Goal: Entertainment & Leisure: Consume media (video, audio)

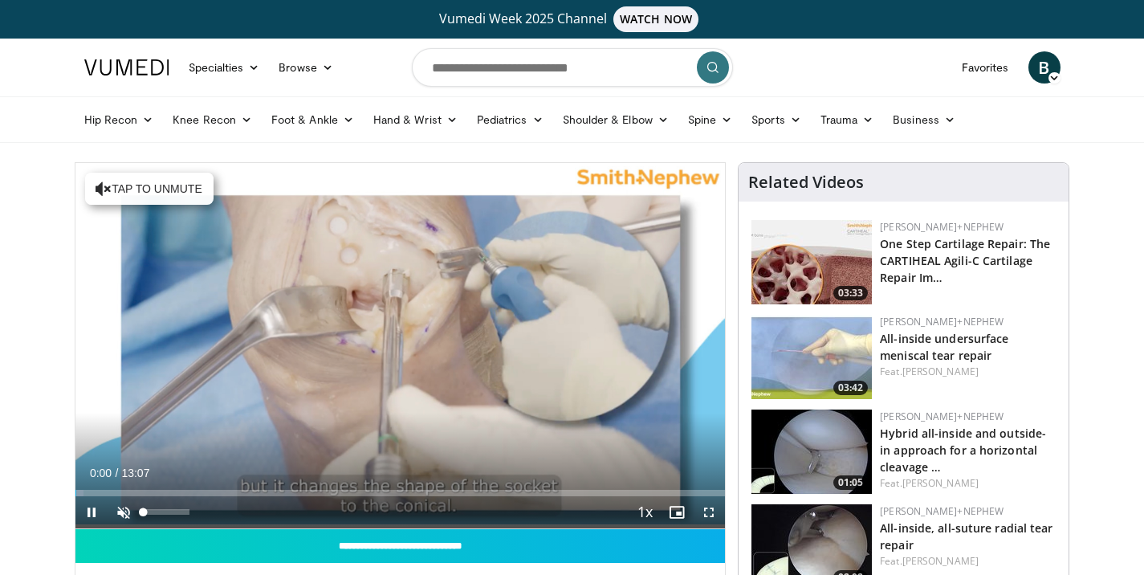
click at [123, 502] on span "Video Player" at bounding box center [124, 512] width 32 height 32
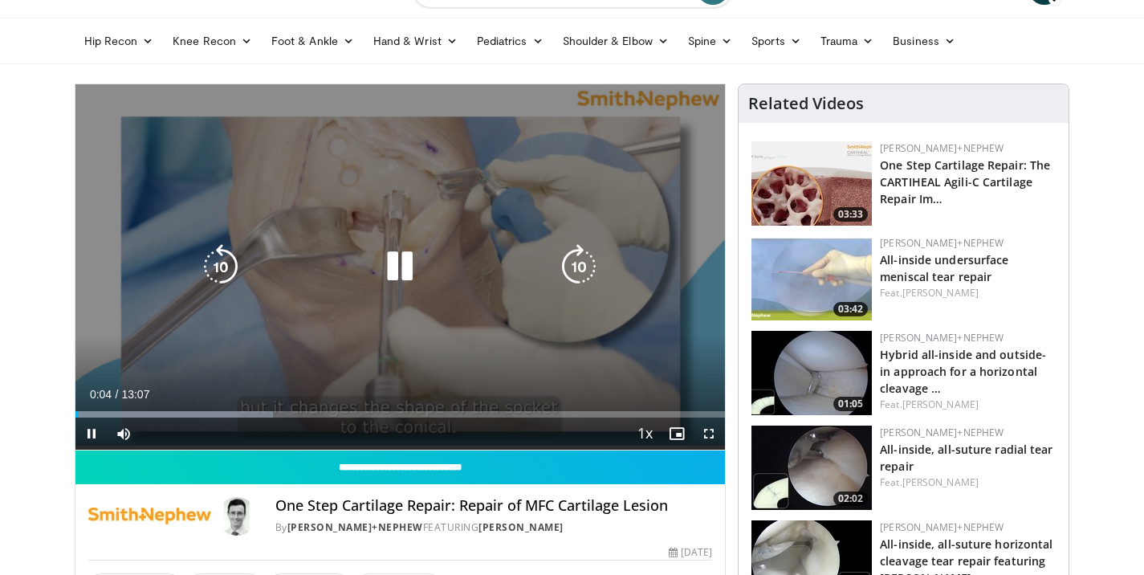
scroll to position [86, 0]
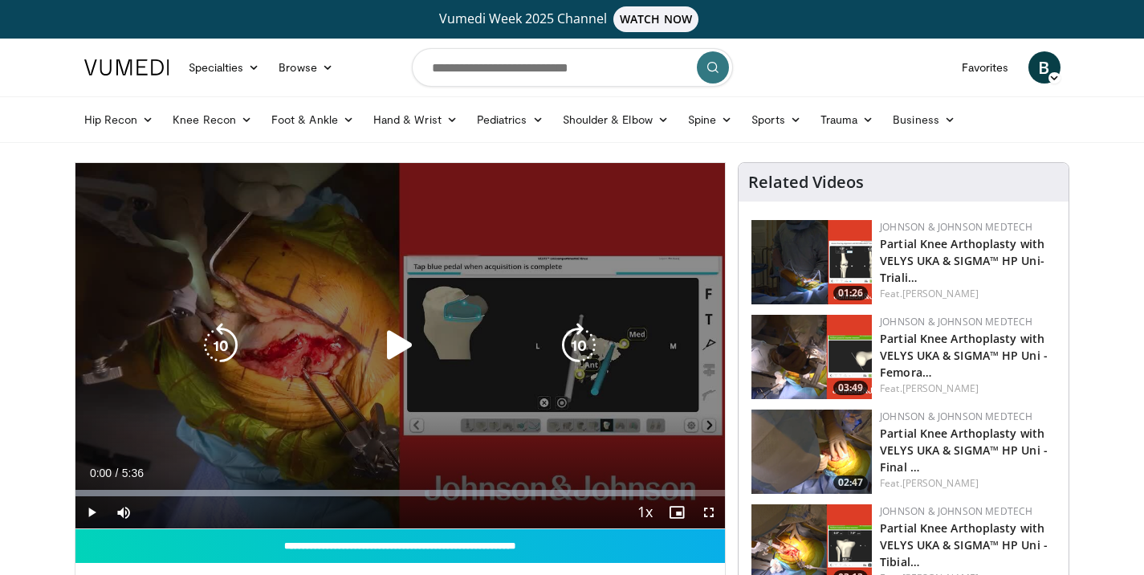
click at [398, 342] on icon "Video Player" at bounding box center [399, 345] width 45 height 45
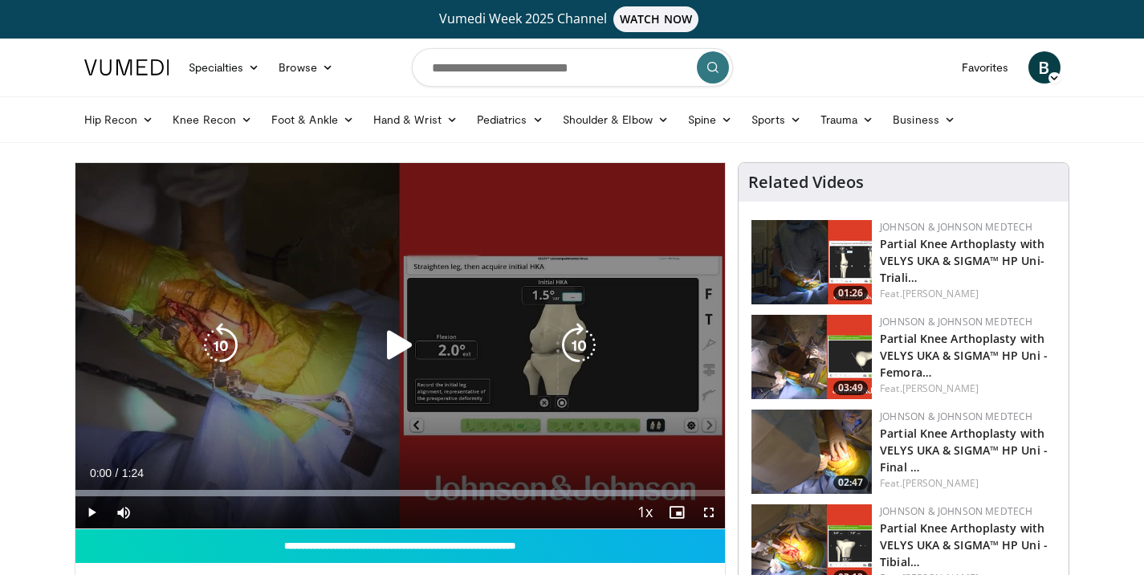
click at [399, 337] on icon "Video Player" at bounding box center [399, 345] width 45 height 45
